Goal: Transaction & Acquisition: Download file/media

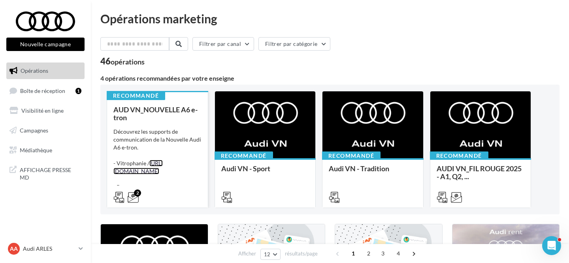
click at [173, 166] on div "Découvrez les supports de communication de la Nouvelle Audi A6 e-tron. - Vitrop…" at bounding box center [157, 159] width 88 height 63
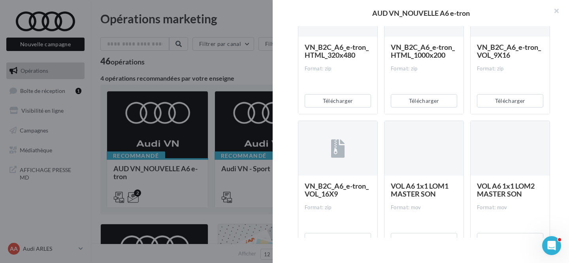
scroll to position [859, 0]
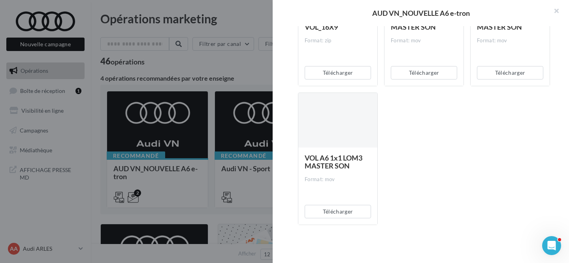
click at [198, 60] on div at bounding box center [284, 131] width 569 height 263
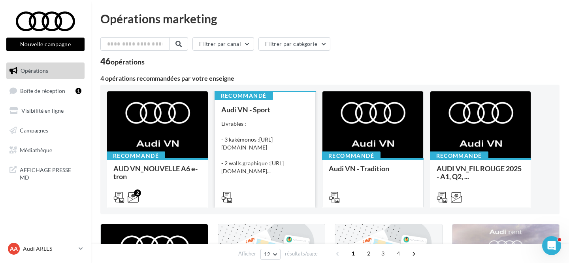
click at [269, 123] on div "Livrables : - 3 kakémonos : [URL][DOMAIN_NAME] - 2 walls graphique : [URL][DOMA…" at bounding box center [265, 147] width 88 height 55
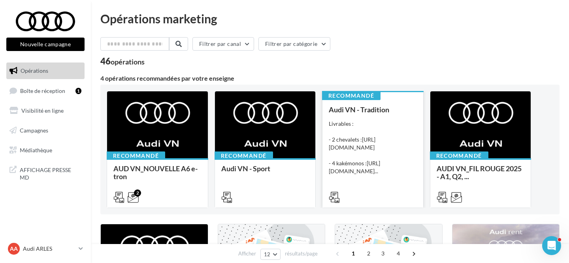
click at [387, 122] on div "Livrables : - 2 chevalets : [URL][DOMAIN_NAME] - 4 kakémonos : [URL][DOMAIN_NAM…" at bounding box center [372, 147] width 88 height 55
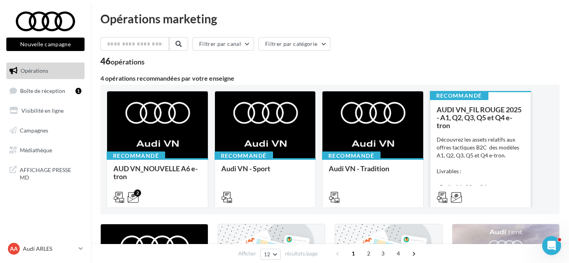
click at [493, 176] on div "Découvrez les assets relatifs aux offres tactiques B2C des modèles A1, Q2, Q3, …" at bounding box center [480, 174] width 88 height 79
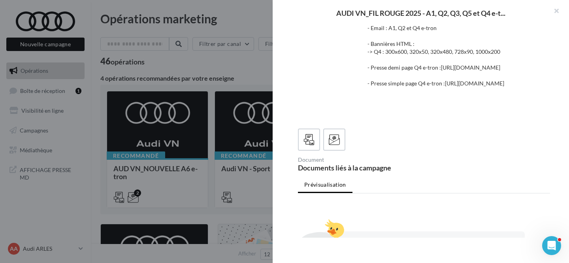
scroll to position [81, 0]
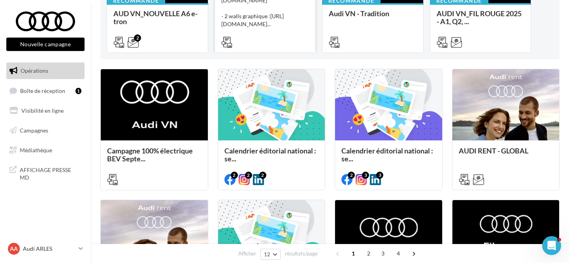
scroll to position [186, 0]
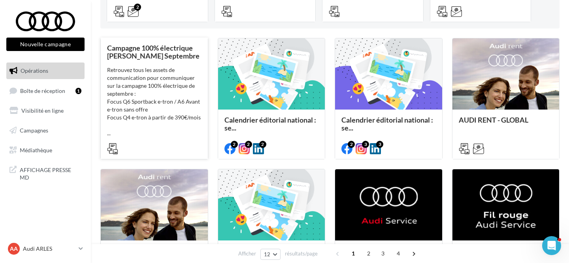
click at [184, 114] on div "Retrouvez tous les assets de communication pour communiquer sur la campagne 100…" at bounding box center [154, 101] width 94 height 71
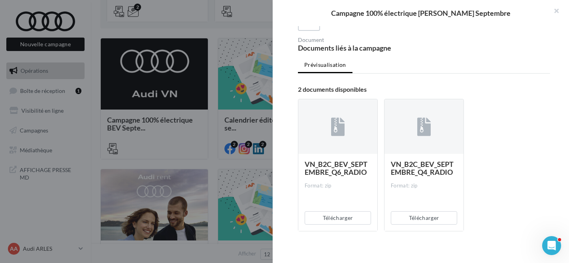
scroll to position [143, 0]
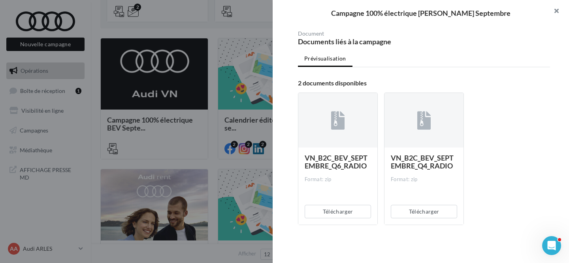
click at [558, 12] on button "button" at bounding box center [553, 12] width 32 height 24
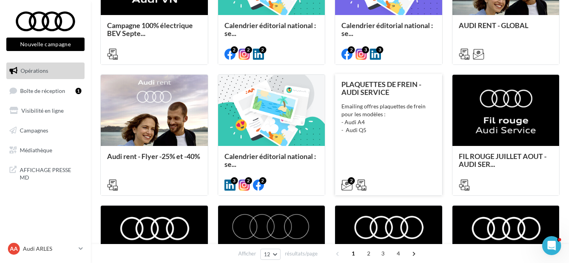
scroll to position [281, 0]
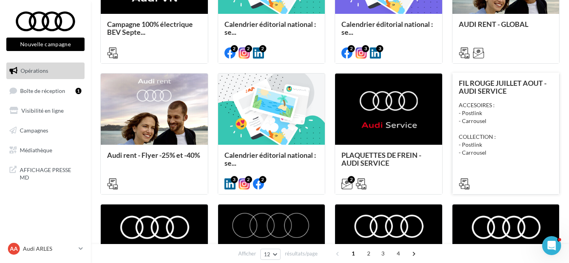
click at [494, 92] on span "FIL ROUGE JUILLET AOUT - AUDI SERVICE" at bounding box center [502, 87] width 88 height 17
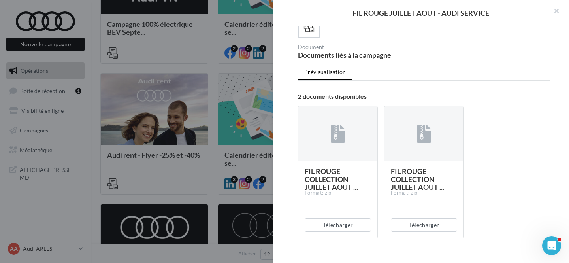
scroll to position [96, 0]
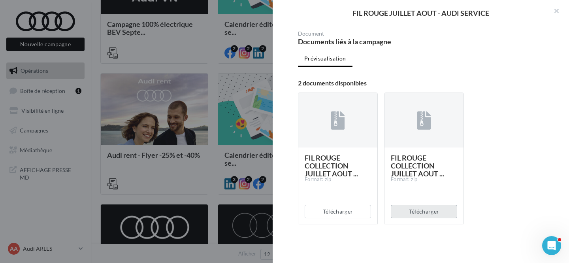
click at [420, 210] on button "Télécharger" at bounding box center [423, 211] width 66 height 13
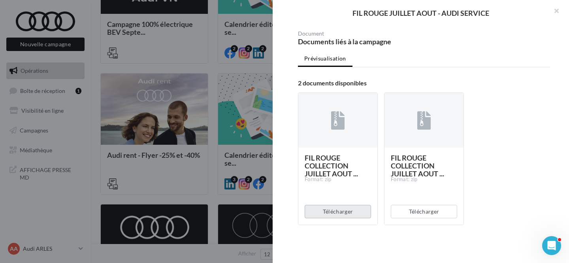
click at [351, 208] on button "Télécharger" at bounding box center [337, 211] width 66 height 13
click at [343, 209] on button "Télécharger" at bounding box center [337, 211] width 66 height 13
click at [220, 54] on div at bounding box center [284, 131] width 569 height 263
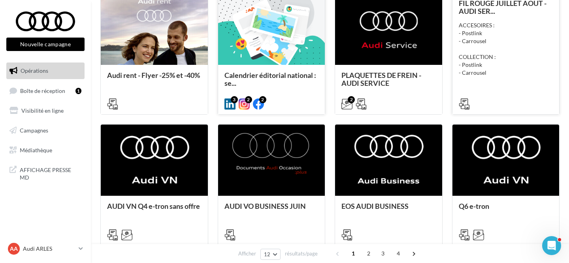
scroll to position [363, 0]
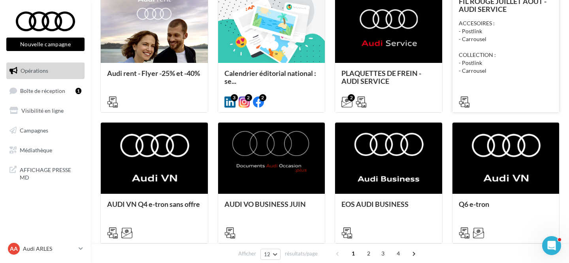
click at [510, 69] on div "ACCESOIRES : - Postlink - Carrousel COLLECTION : - Postlink - Carrousel" at bounding box center [505, 46] width 94 height 55
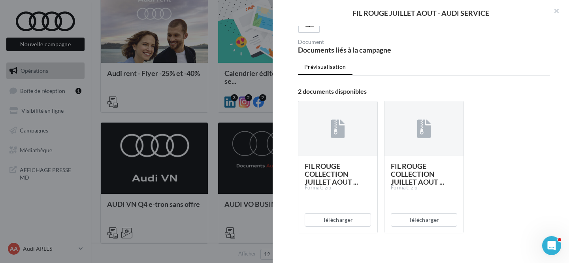
scroll to position [96, 0]
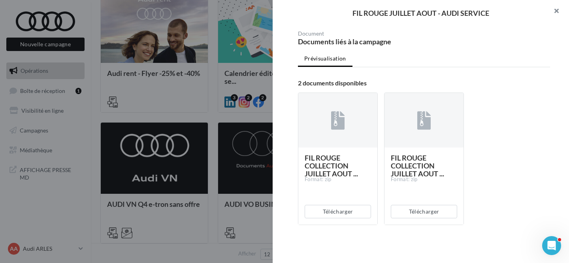
click at [557, 9] on button "button" at bounding box center [553, 12] width 32 height 24
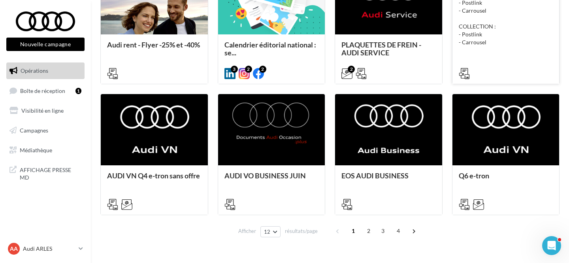
scroll to position [409, 0]
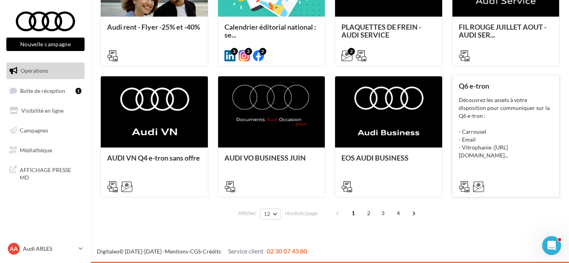
click at [522, 135] on div "Découvrez les assets à votre disposition pour communiquer sur la Q6 e-tron : - …" at bounding box center [505, 127] width 94 height 63
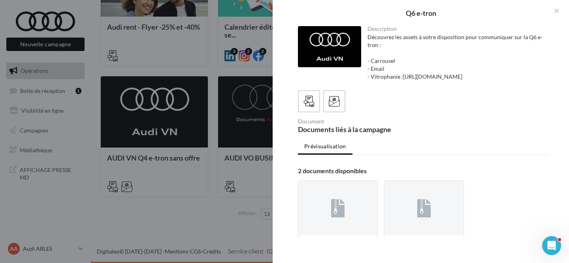
scroll to position [96, 0]
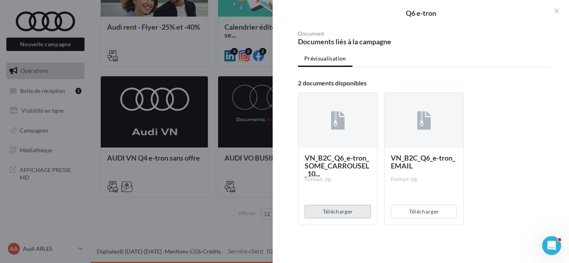
click at [342, 210] on button "Télécharger" at bounding box center [337, 211] width 66 height 13
click at [333, 209] on button "Télécharger" at bounding box center [337, 211] width 66 height 13
click at [182, 33] on div at bounding box center [284, 131] width 569 height 263
